Goal: Navigation & Orientation: Find specific page/section

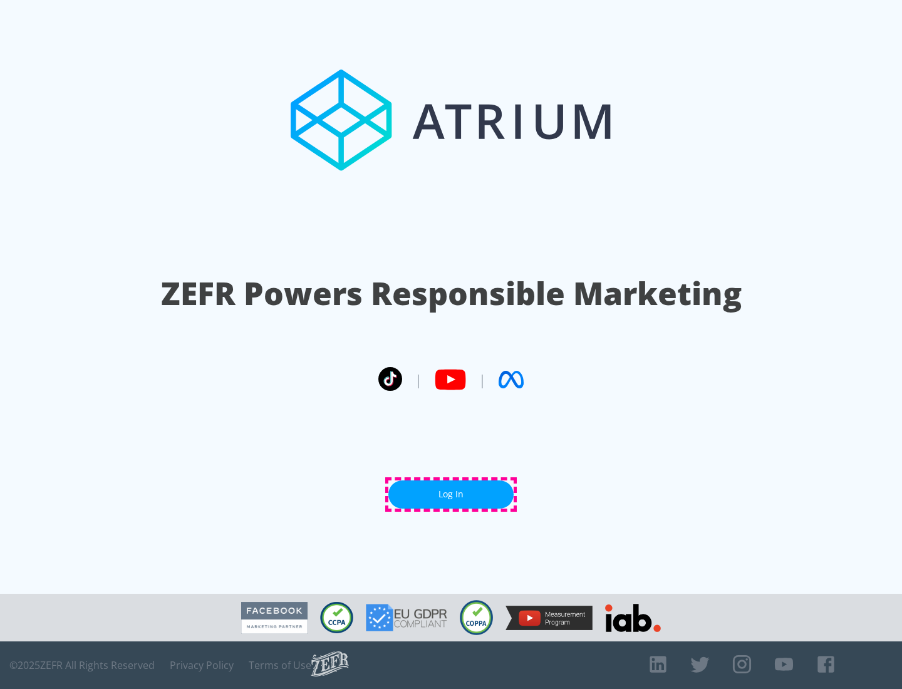
click at [451, 494] on link "Log In" at bounding box center [450, 495] width 125 height 28
